Goal: Information Seeking & Learning: Learn about a topic

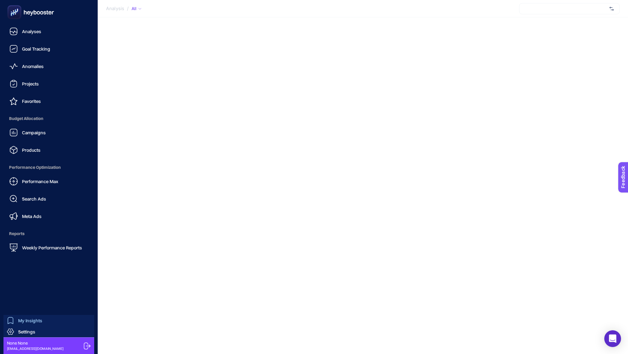
click at [17, 319] on div "My Insights" at bounding box center [24, 320] width 35 height 7
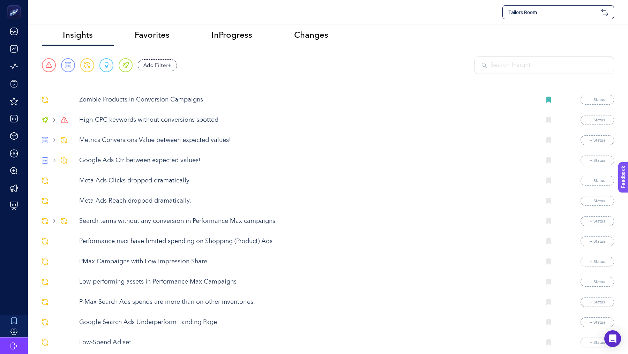
scroll to position [8, 0]
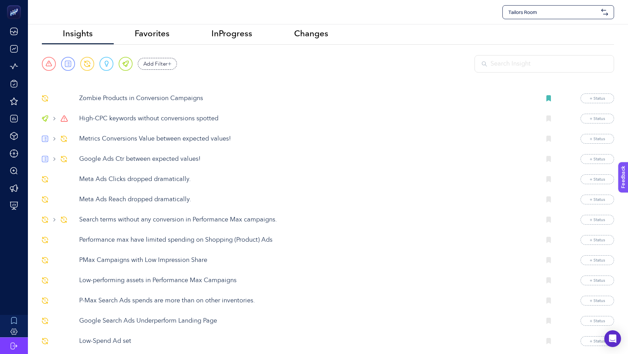
click at [537, 9] on span "Tailors Room" at bounding box center [554, 12] width 90 height 7
type input "paty"
click at [542, 30] on div "PatyInc" at bounding box center [558, 29] width 111 height 14
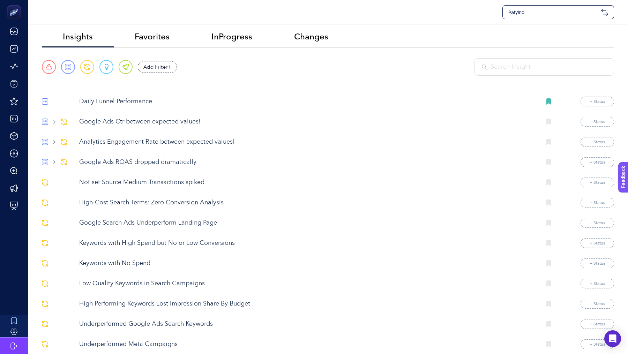
scroll to position [5, 0]
click at [52, 72] on div "Urgent Report Warning Opportunity Perfect" at bounding box center [87, 66] width 91 height 14
click at [47, 69] on span at bounding box center [49, 66] width 6 height 6
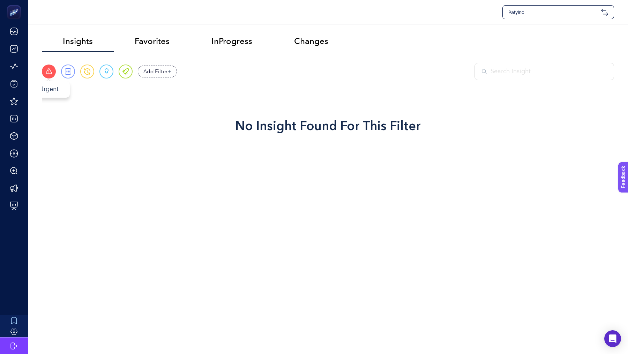
click at [47, 69] on span at bounding box center [49, 71] width 6 height 6
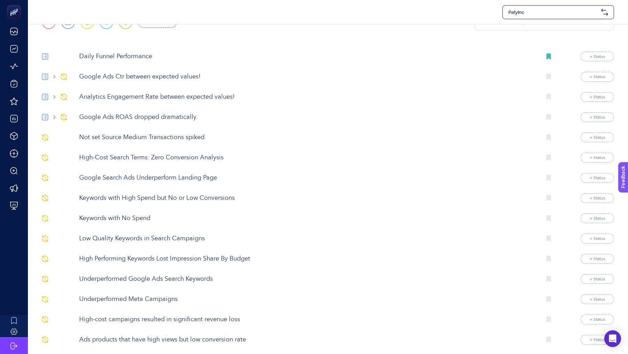
scroll to position [49, 0]
click at [118, 114] on p "Google Ads ROAS dropped dramatically." at bounding box center [307, 117] width 457 height 9
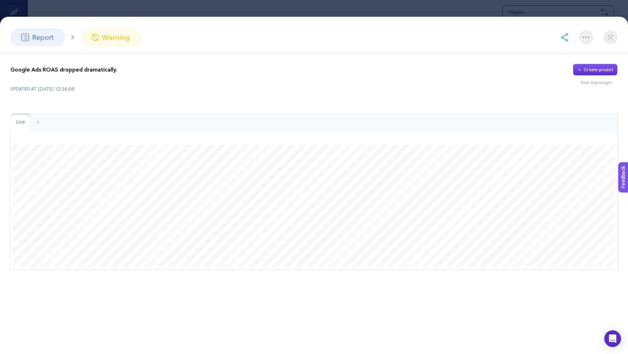
click at [27, 42] on div "report" at bounding box center [37, 37] width 54 height 17
click at [47, 41] on span "report" at bounding box center [43, 37] width 22 height 10
click at [613, 35] on img at bounding box center [611, 37] width 14 height 14
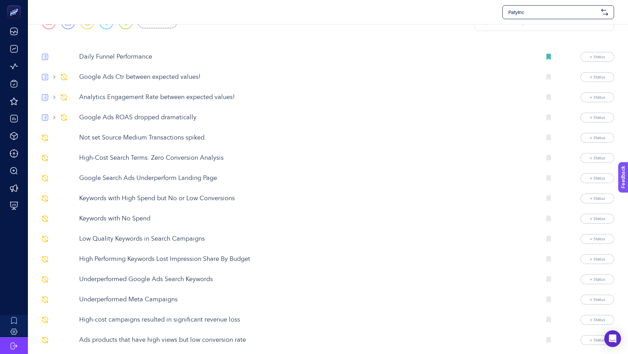
scroll to position [62, 0]
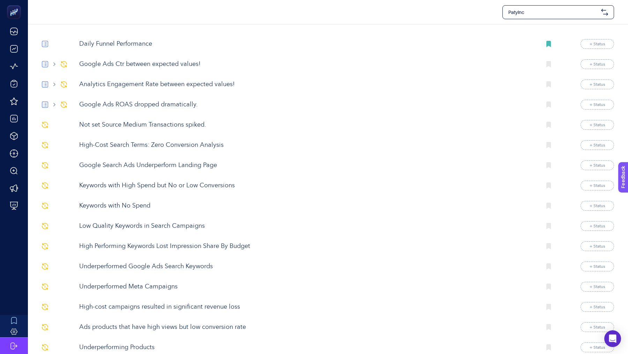
click at [149, 148] on p "High-Cost Search Terms: Zero Conversion Analysis" at bounding box center [307, 145] width 457 height 9
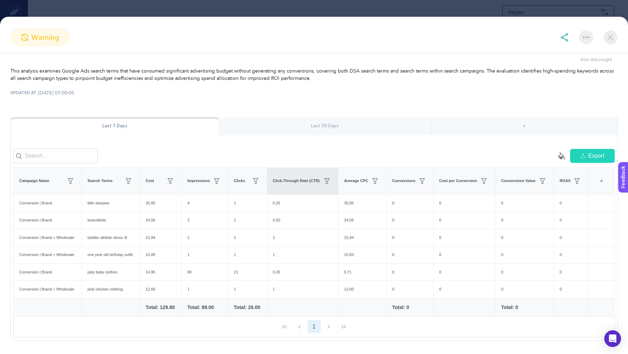
scroll to position [30, 0]
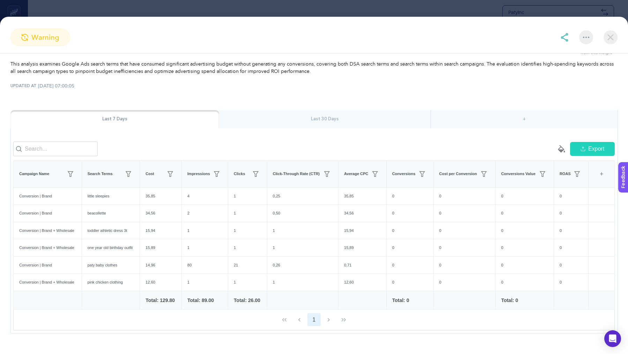
click at [318, 126] on div "Last 30 Days" at bounding box center [325, 119] width 212 height 18
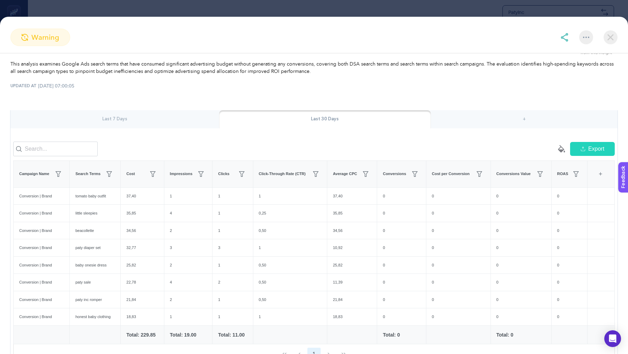
click at [610, 43] on img at bounding box center [611, 37] width 14 height 14
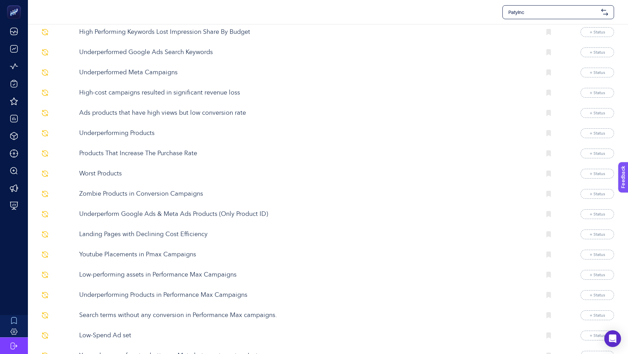
scroll to position [280, 0]
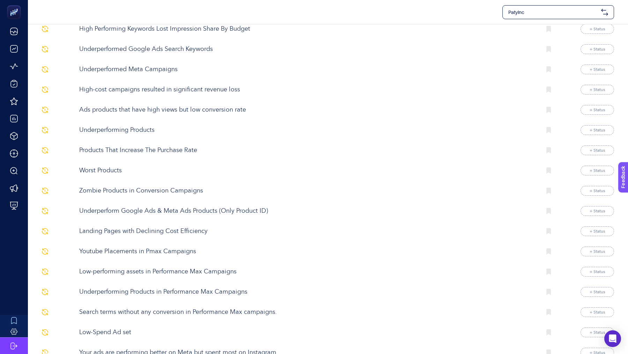
click at [151, 247] on p "Youtube Placements in Pmax Campaigns" at bounding box center [307, 251] width 457 height 9
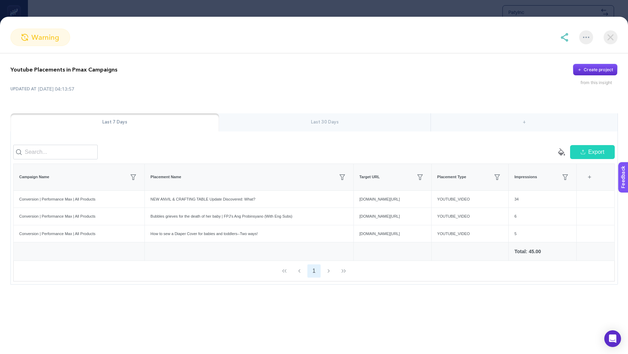
click at [605, 38] on img at bounding box center [611, 37] width 14 height 14
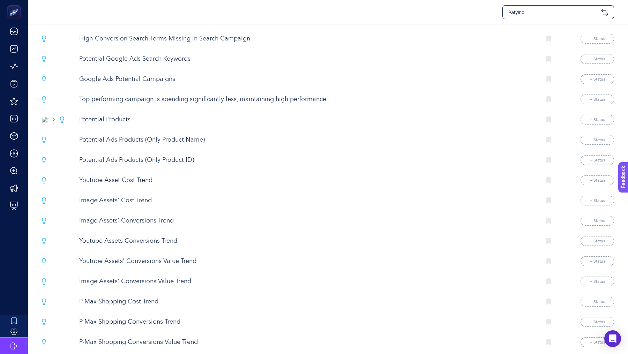
scroll to position [683, 0]
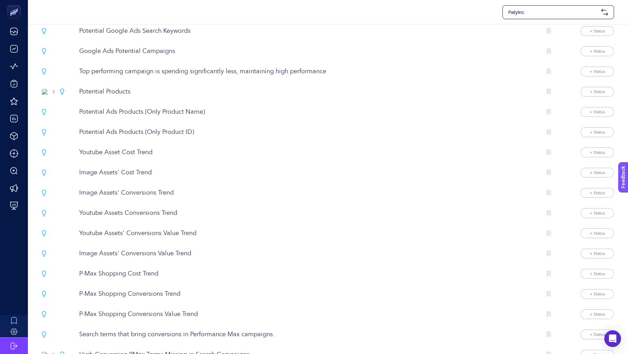
click at [123, 270] on p "P-Max Shopping Cost Trend" at bounding box center [307, 274] width 457 height 9
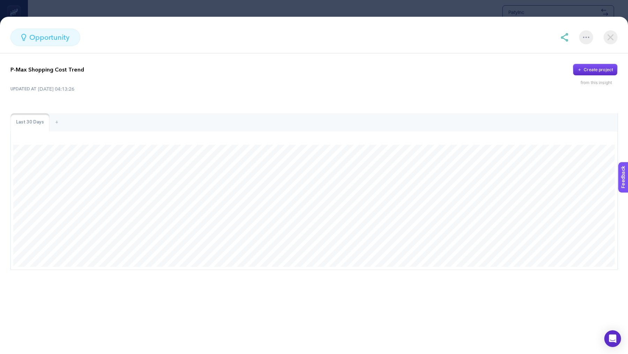
click at [616, 39] on img at bounding box center [611, 37] width 14 height 14
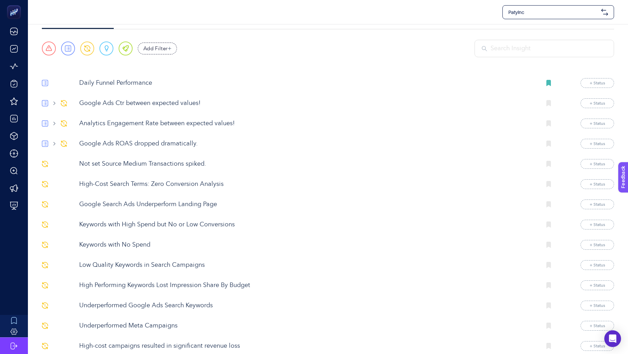
scroll to position [0, 0]
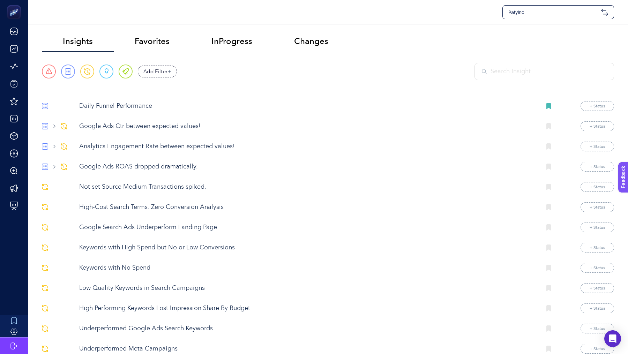
click at [535, 71] on input "text" at bounding box center [549, 71] width 116 height 9
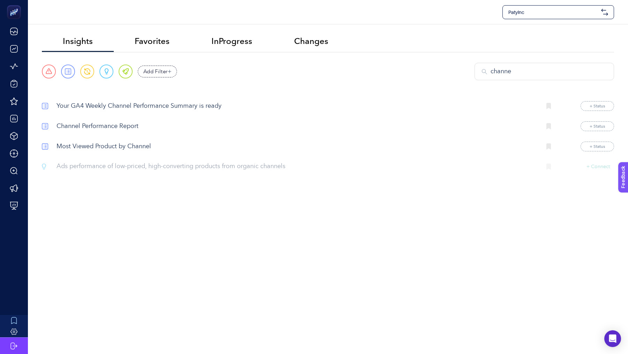
click at [123, 126] on p "Channel Performance Report" at bounding box center [296, 126] width 479 height 9
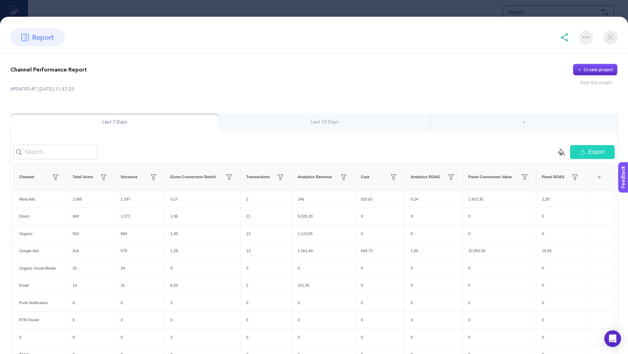
click at [610, 36] on img at bounding box center [611, 37] width 14 height 14
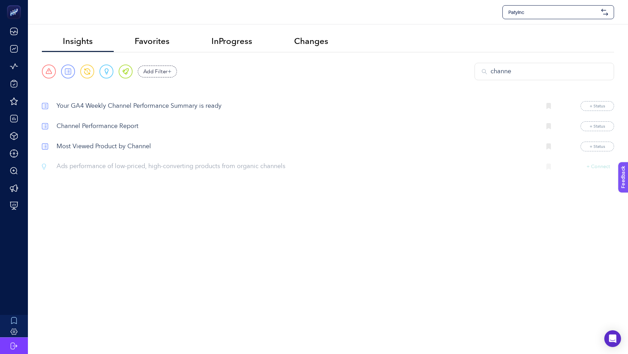
click at [541, 71] on input "channe" at bounding box center [549, 71] width 116 height 9
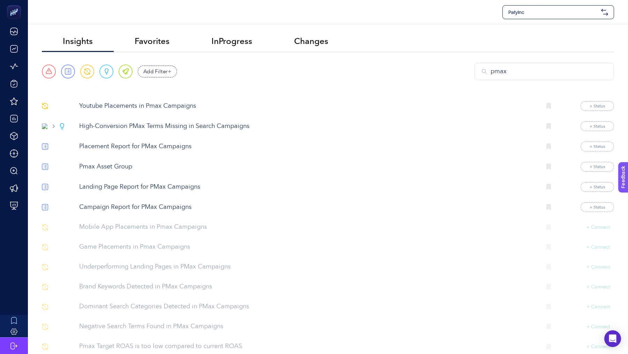
click at [138, 146] on p "Placement Report for PMax Campaigns" at bounding box center [307, 146] width 457 height 9
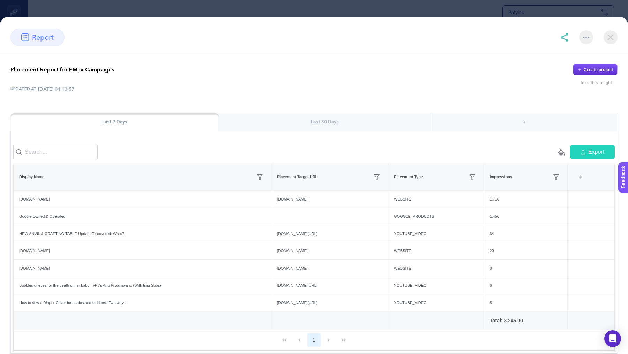
click at [613, 36] on img at bounding box center [611, 37] width 14 height 14
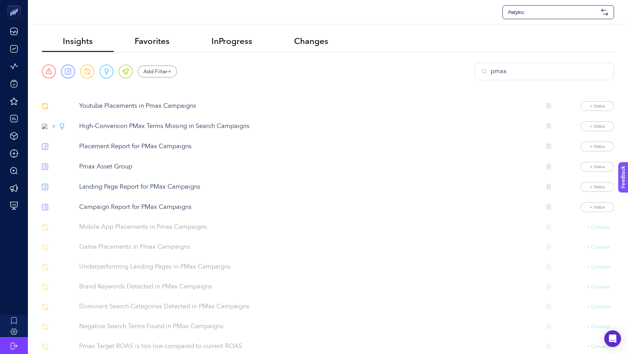
click at [505, 74] on input "pmax" at bounding box center [549, 71] width 116 height 9
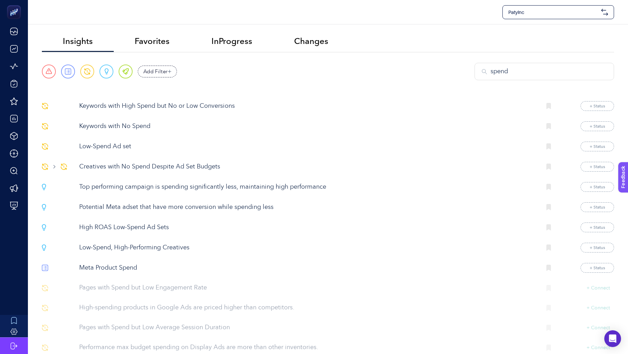
click at [523, 67] on input "spend" at bounding box center [549, 71] width 116 height 9
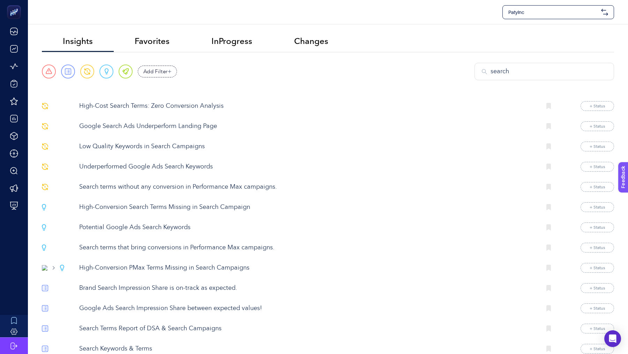
click at [504, 83] on section "Urgent Report Warning Opportunity Perfect Add Filter search Fields 0 Package Pa…" at bounding box center [328, 77] width 573 height 28
click at [507, 67] on input "search" at bounding box center [549, 71] width 116 height 9
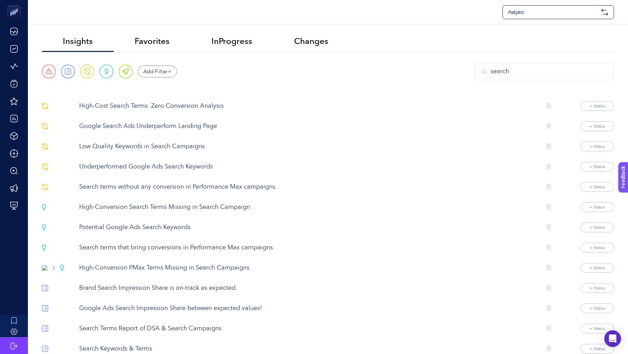
click at [507, 67] on input "search" at bounding box center [549, 71] width 116 height 9
type input "o"
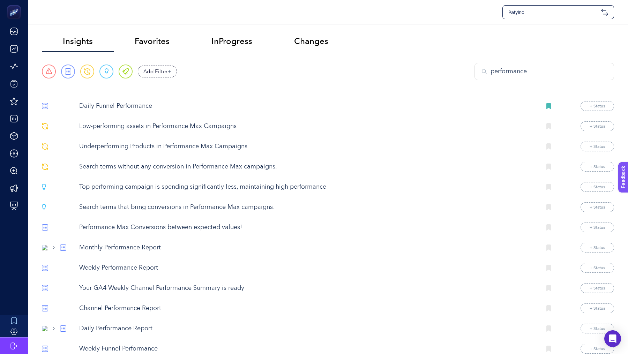
click at [523, 73] on input "performance" at bounding box center [549, 71] width 116 height 9
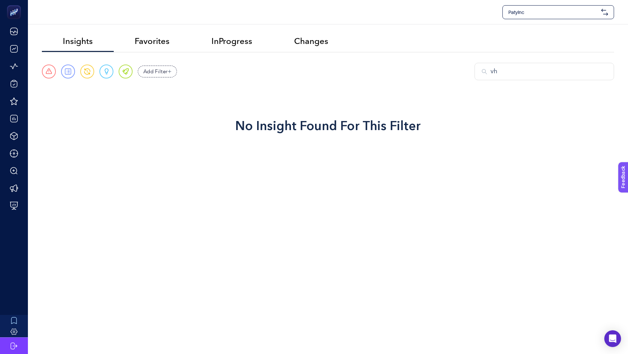
type input "v"
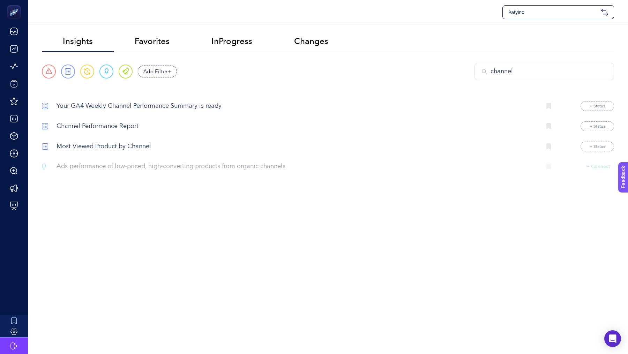
type input "channel"
